Goal: Use online tool/utility: Utilize a website feature to perform a specific function

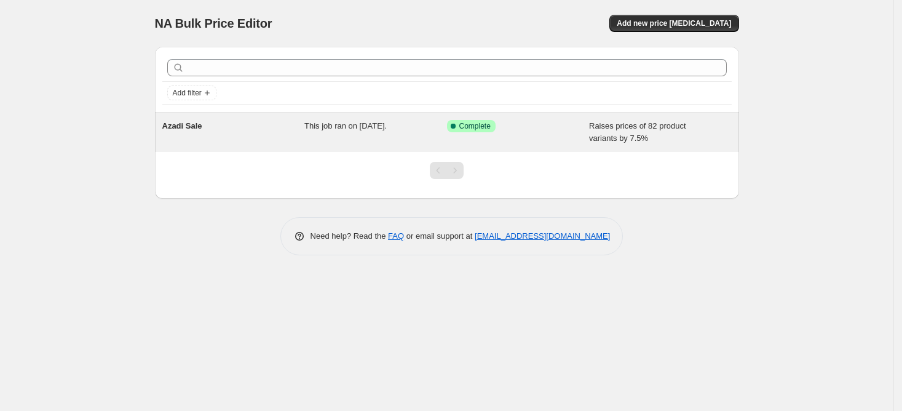
click at [379, 125] on span "This job ran on [DATE]." at bounding box center [345, 125] width 82 height 9
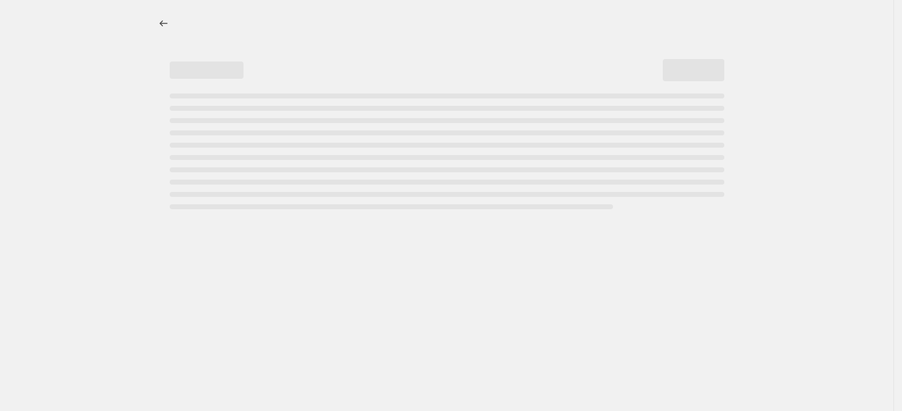
select select "percentage"
select select "no_change"
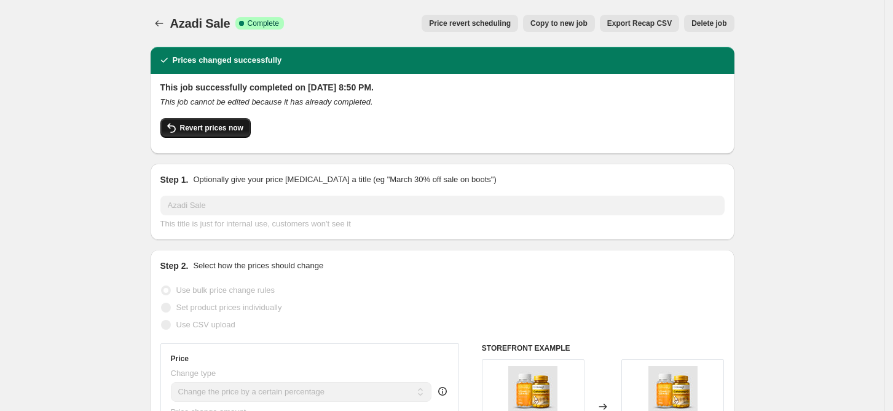
click at [198, 130] on span "Revert prices now" at bounding box center [211, 128] width 63 height 10
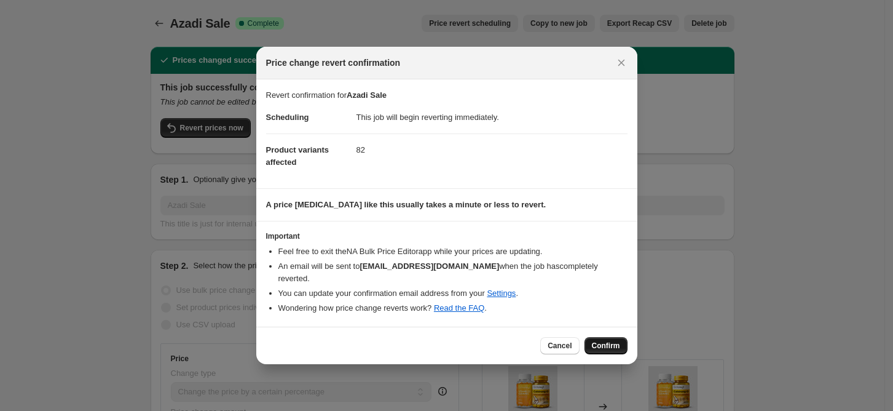
click at [602, 337] on button "Confirm" at bounding box center [606, 345] width 43 height 17
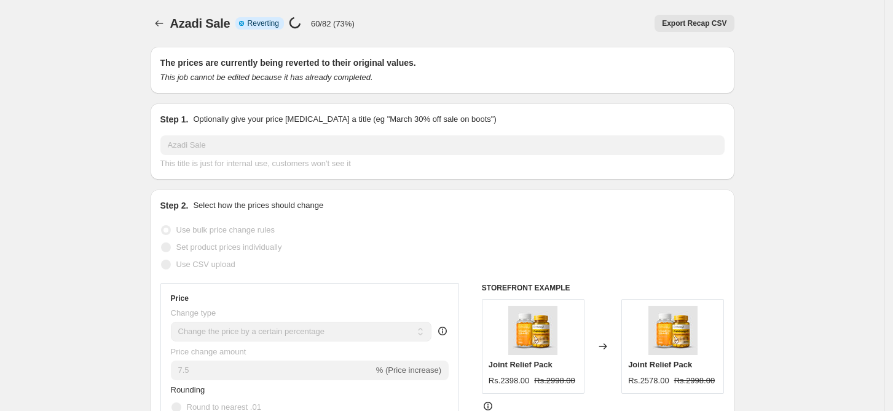
select select "percentage"
select select "no_change"
